Goal: Task Accomplishment & Management: Use online tool/utility

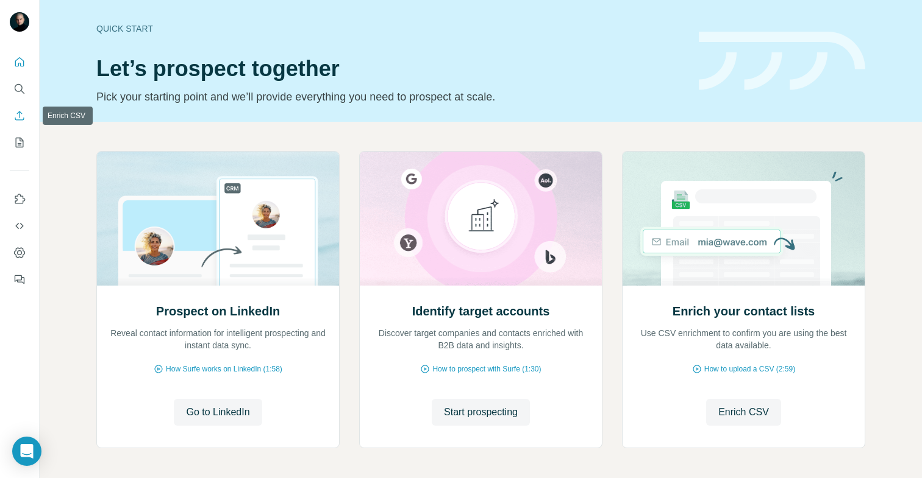
click at [18, 115] on icon "Enrich CSV" at bounding box center [19, 116] width 12 height 12
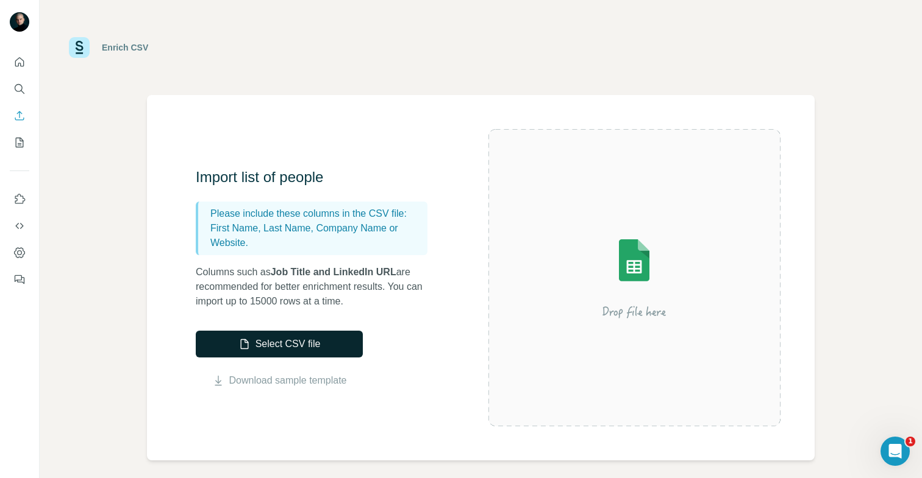
click at [244, 340] on icon "button" at bounding box center [244, 345] width 8 height 10
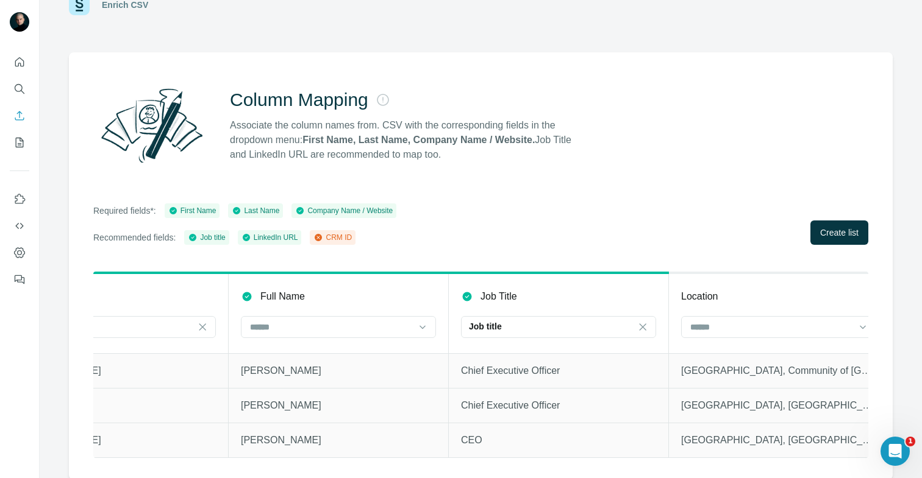
scroll to position [0, 306]
click at [844, 227] on span "Create list" at bounding box center [839, 233] width 38 height 12
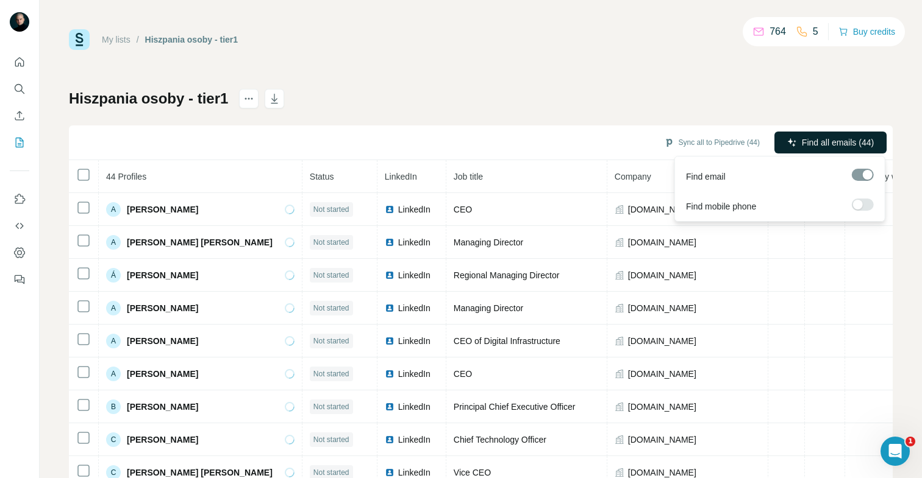
click at [827, 141] on span "Find all emails (44)" at bounding box center [838, 143] width 72 height 12
